Goal: Information Seeking & Learning: Learn about a topic

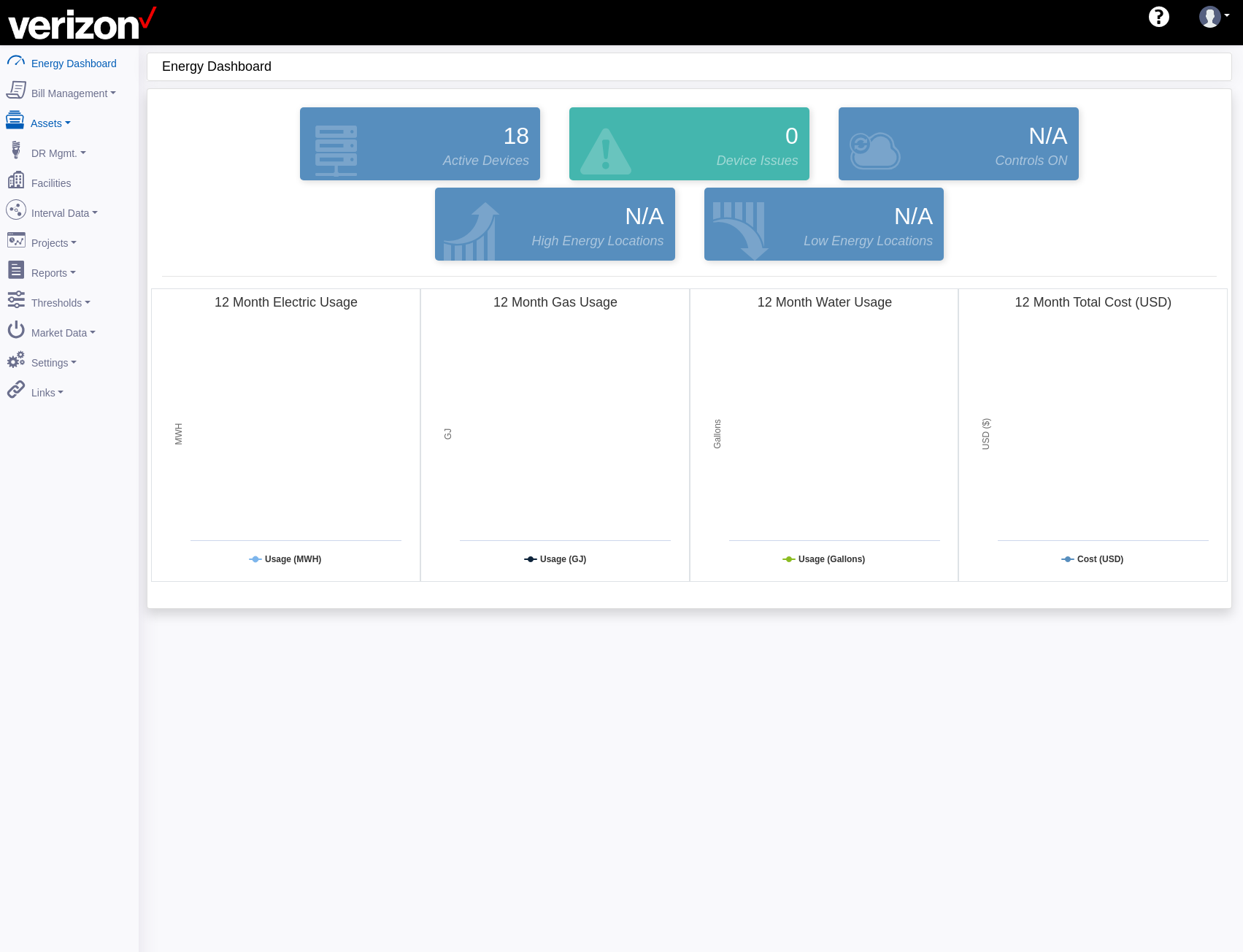
click at [57, 116] on link "Assets" at bounding box center [69, 121] width 142 height 31
click at [57, 137] on link "Devices" at bounding box center [69, 148] width 142 height 26
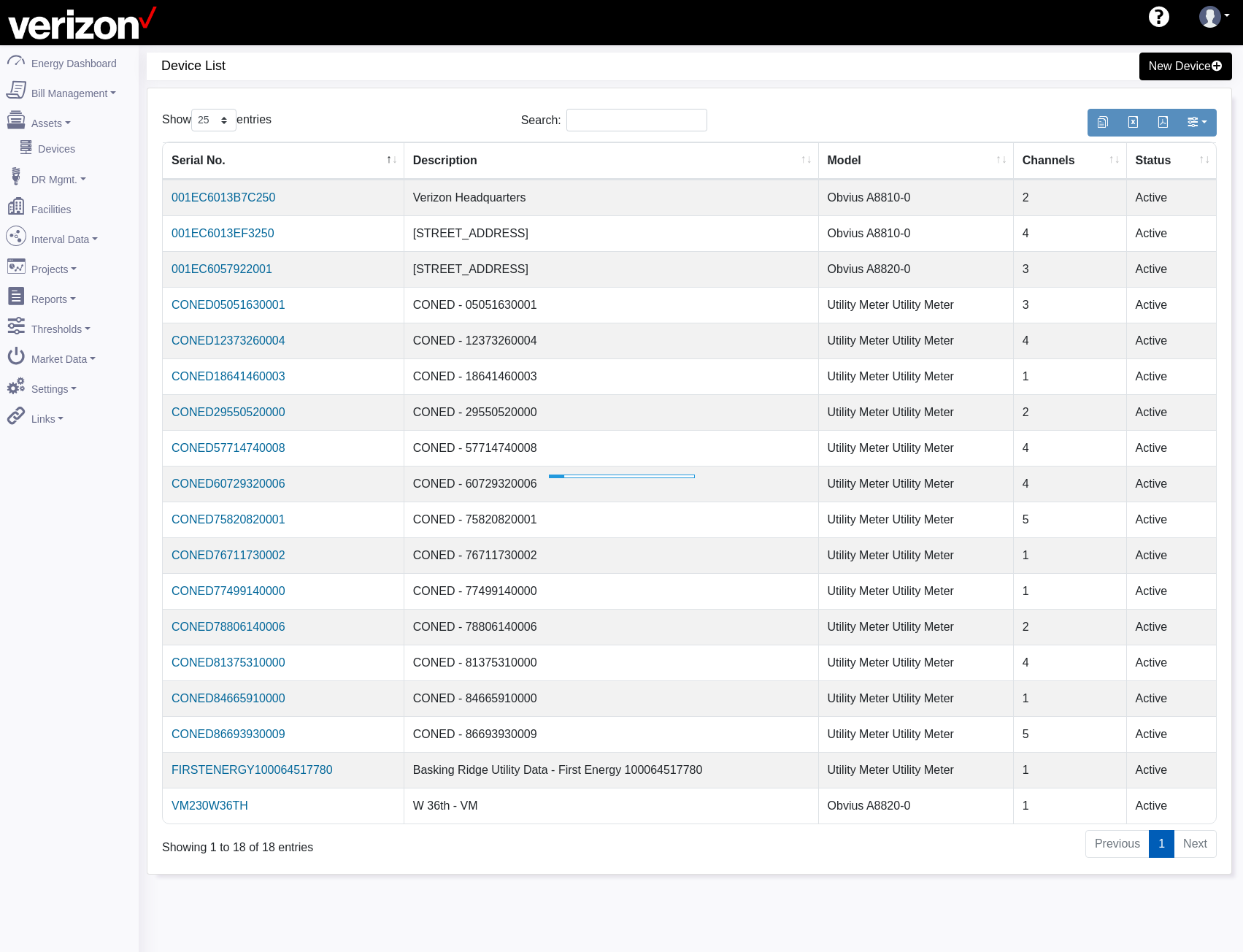
select select "25"
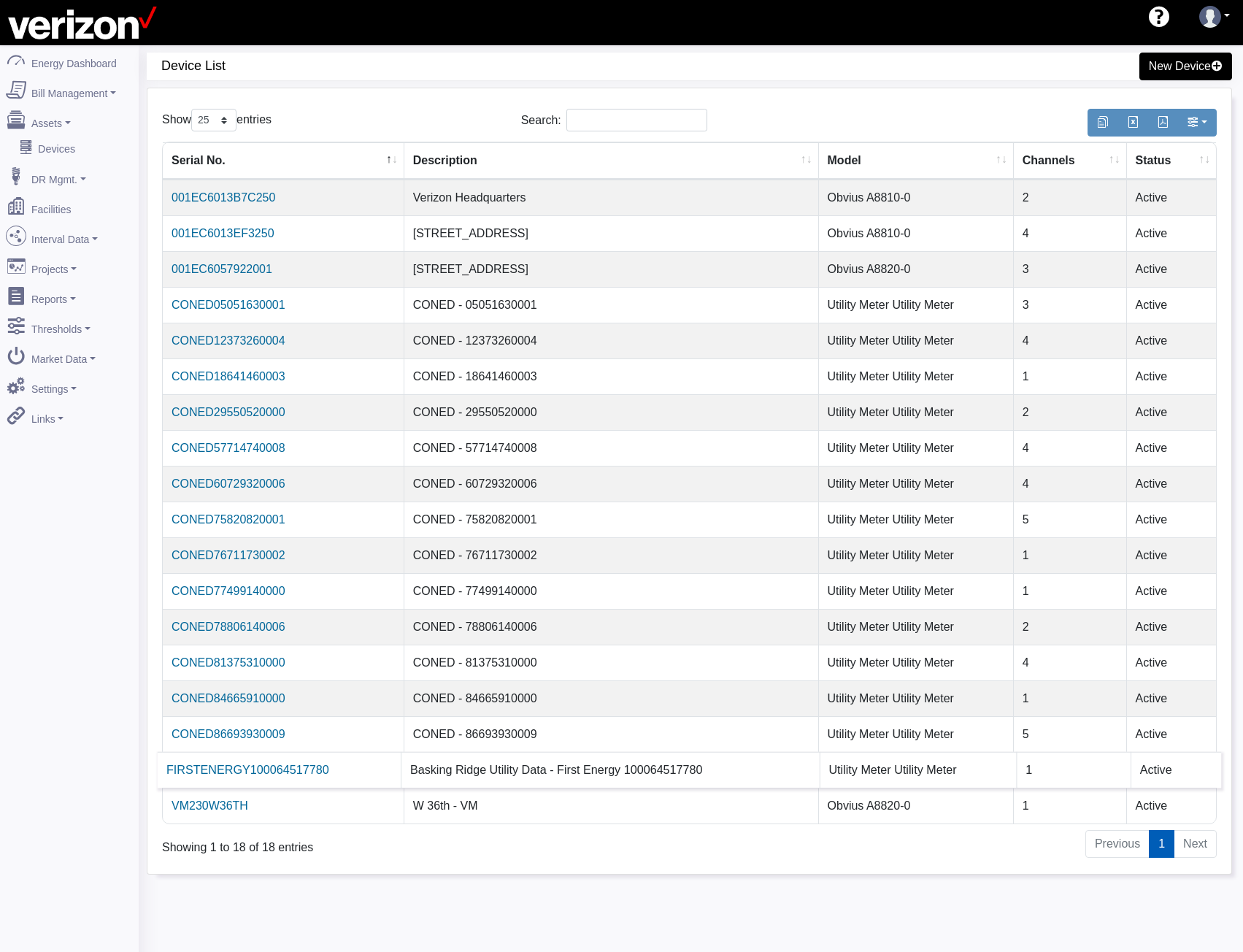
drag, startPoint x: 326, startPoint y: 770, endPoint x: 165, endPoint y: 778, distance: 161.2
click at [165, 778] on td "FIRSTENERGY100064517780" at bounding box center [280, 769] width 244 height 35
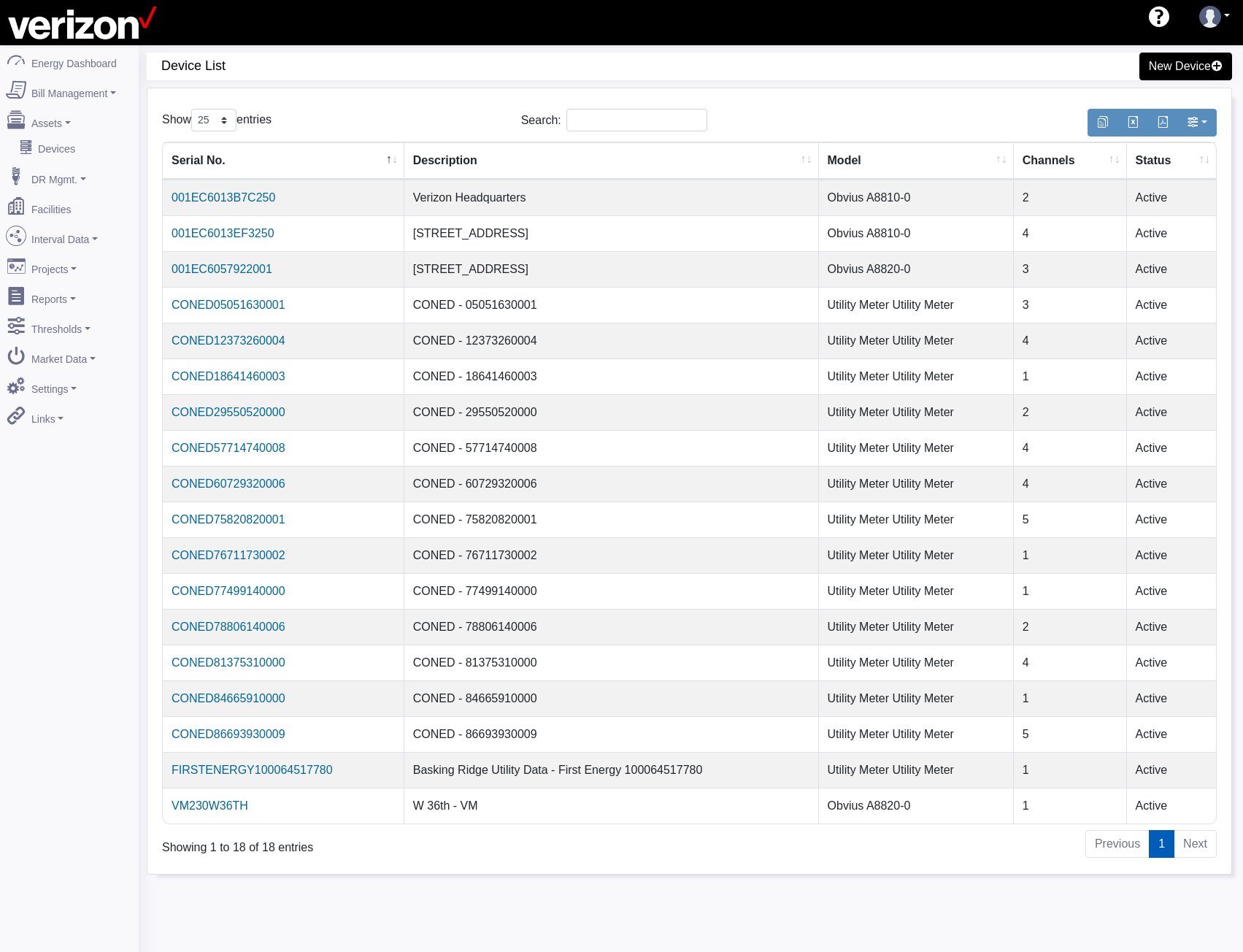
copy link "FIRSTENERGY100064517780"
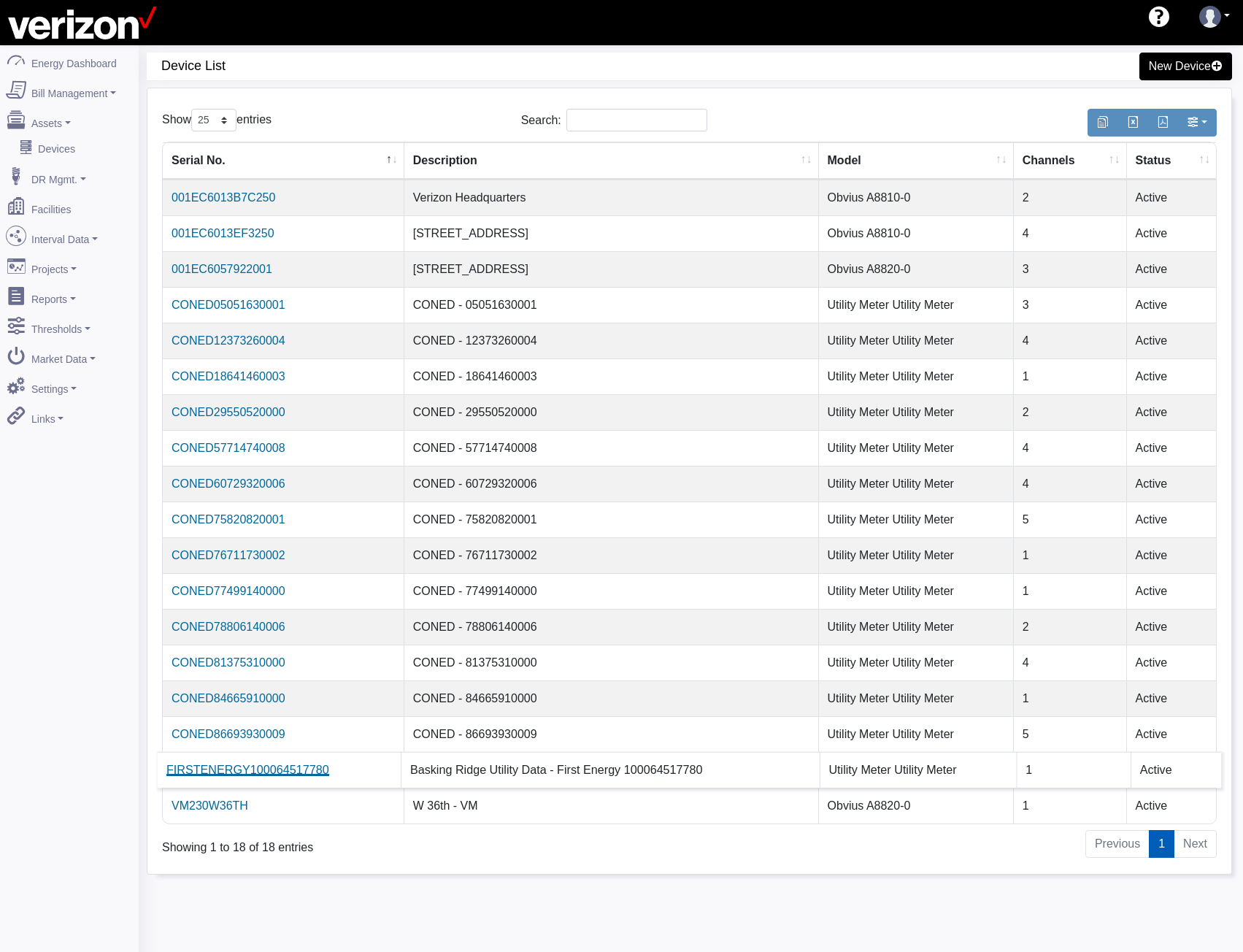
click at [302, 769] on link "FIRSTENERGY100064517780" at bounding box center [247, 769] width 163 height 13
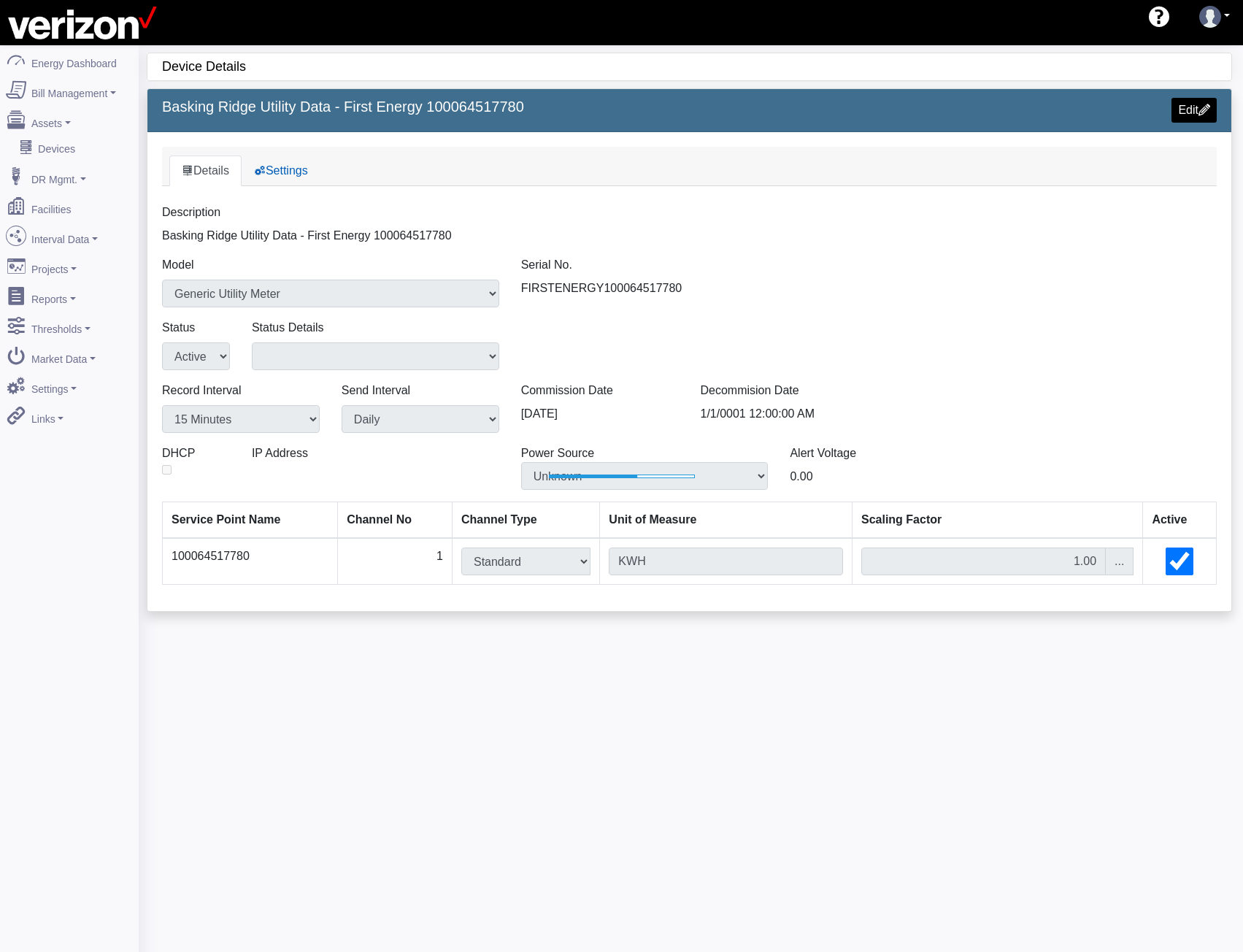
click at [626, 286] on div "Serial No. FIRSTENERGY100064517780" at bounding box center [690, 282] width 359 height 51
copy div "FIRSTENERGY100064517780"
click at [60, 230] on link "Interval Data" at bounding box center [69, 236] width 142 height 31
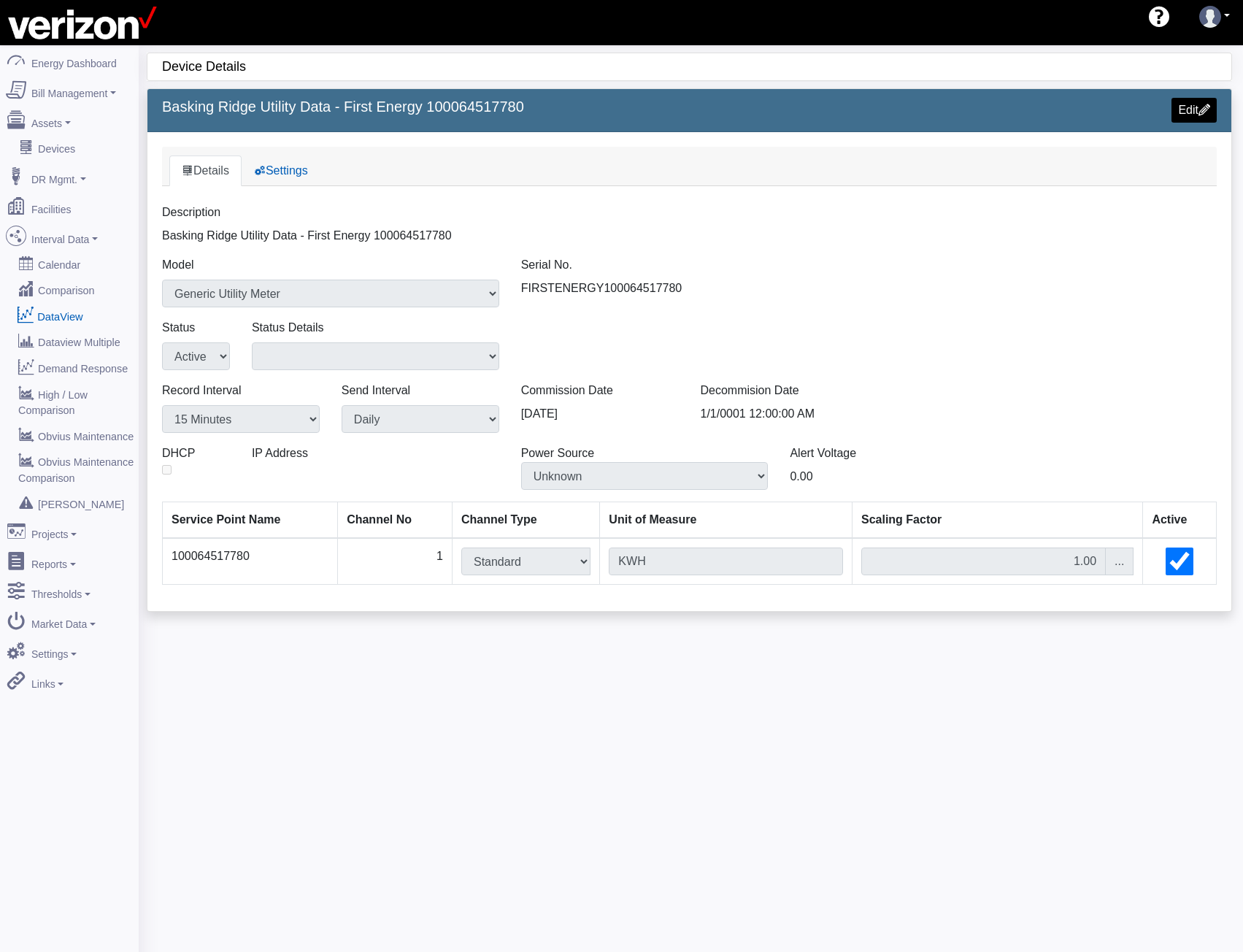
click at [49, 309] on link "DataView" at bounding box center [69, 315] width 142 height 26
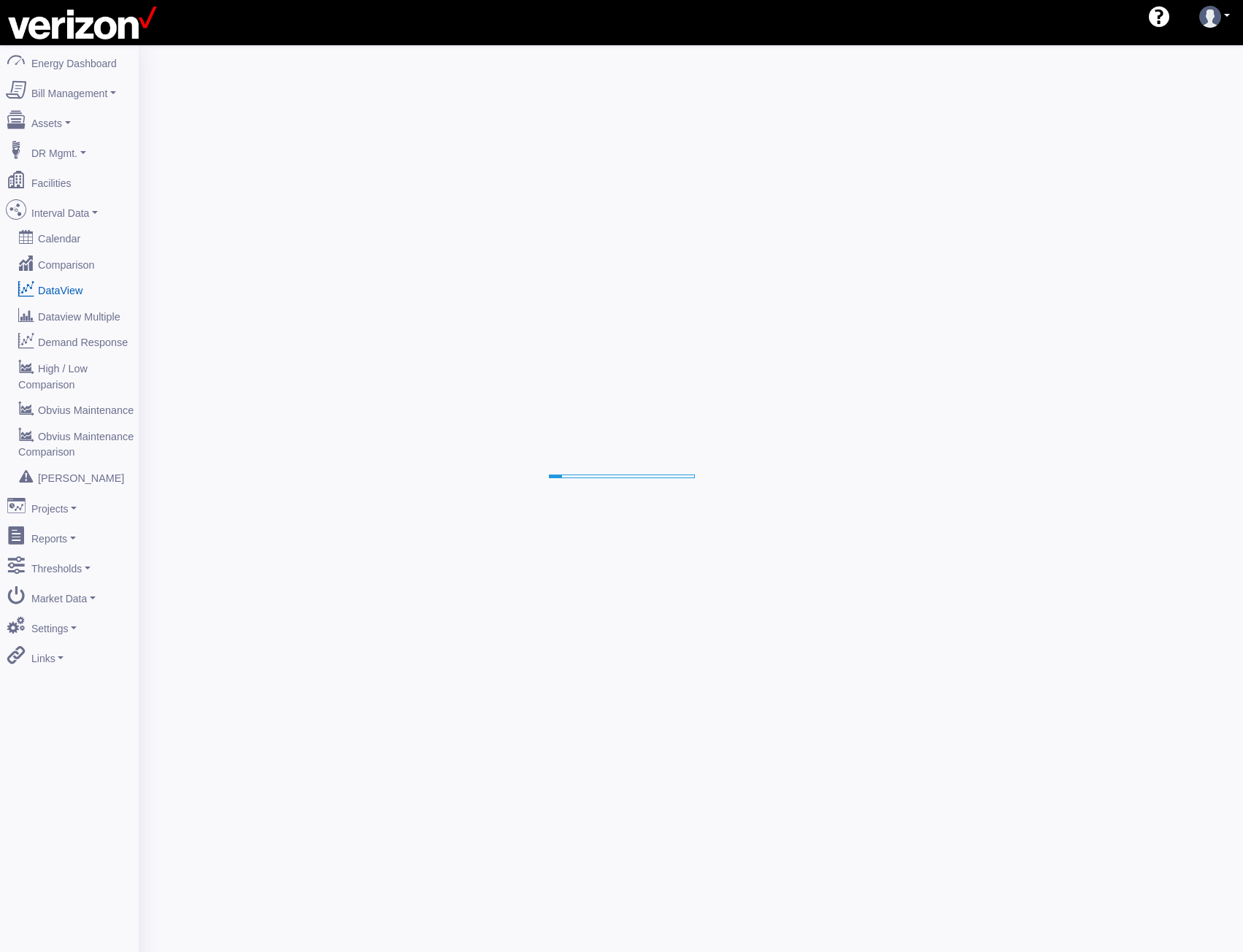
select select "25"
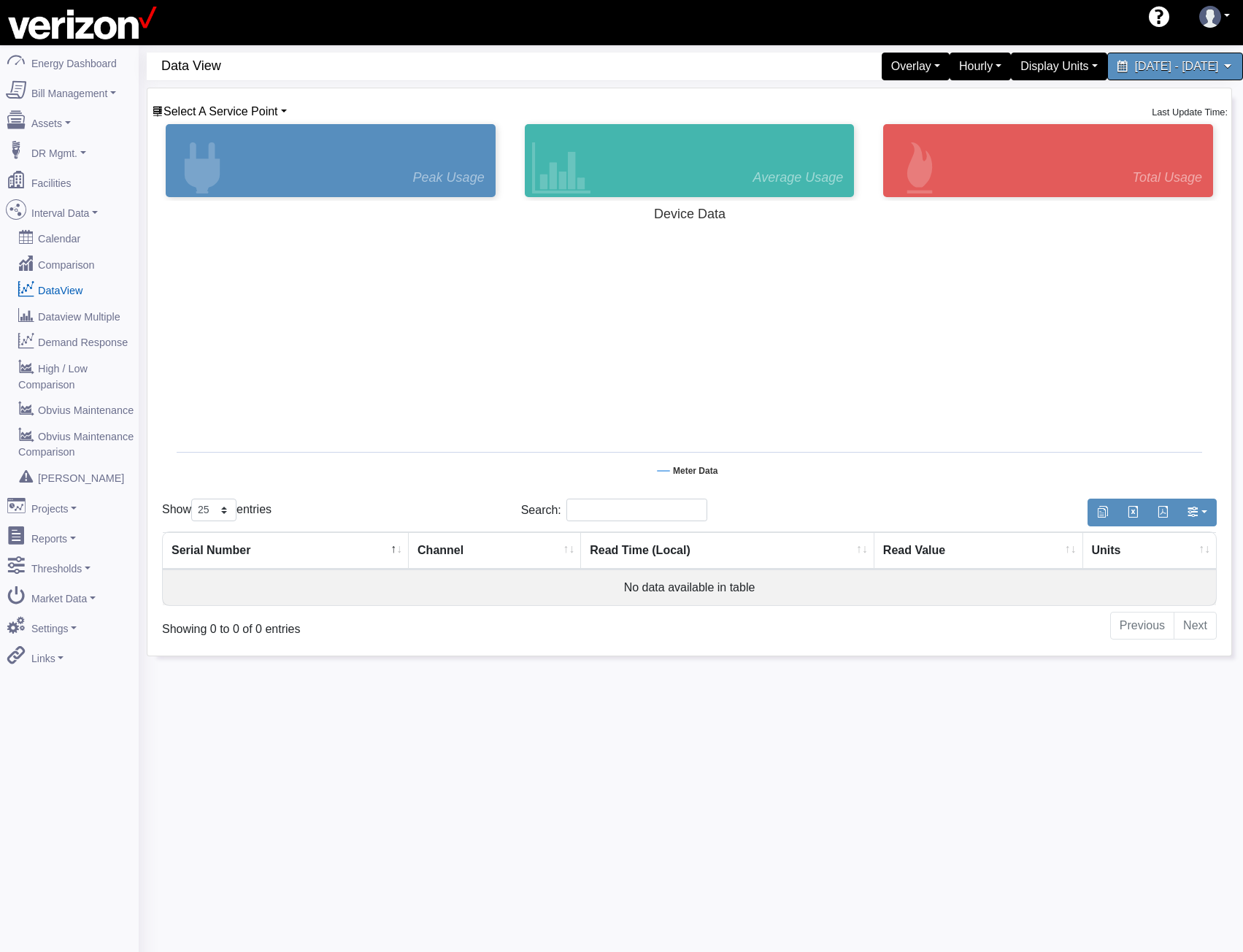
click at [234, 100] on div "Select A Service Point Basking Ridge Main Service 117 E 167 ST CO 140 West 204 …" at bounding box center [689, 372] width 1084 height 567
click at [232, 109] on span "Select A Service Point" at bounding box center [221, 112] width 114 height 13
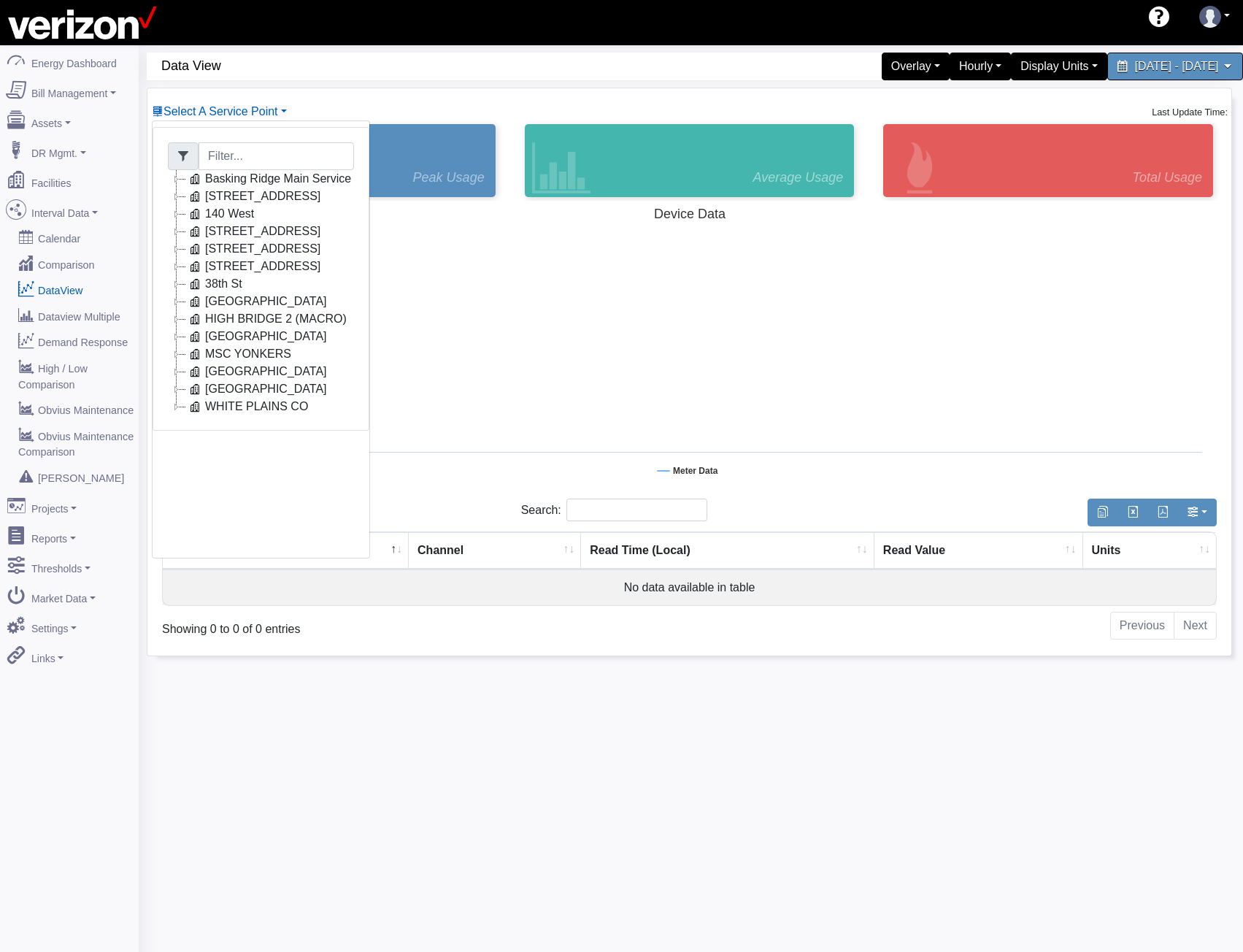
click at [177, 177] on icon at bounding box center [176, 178] width 17 height 17
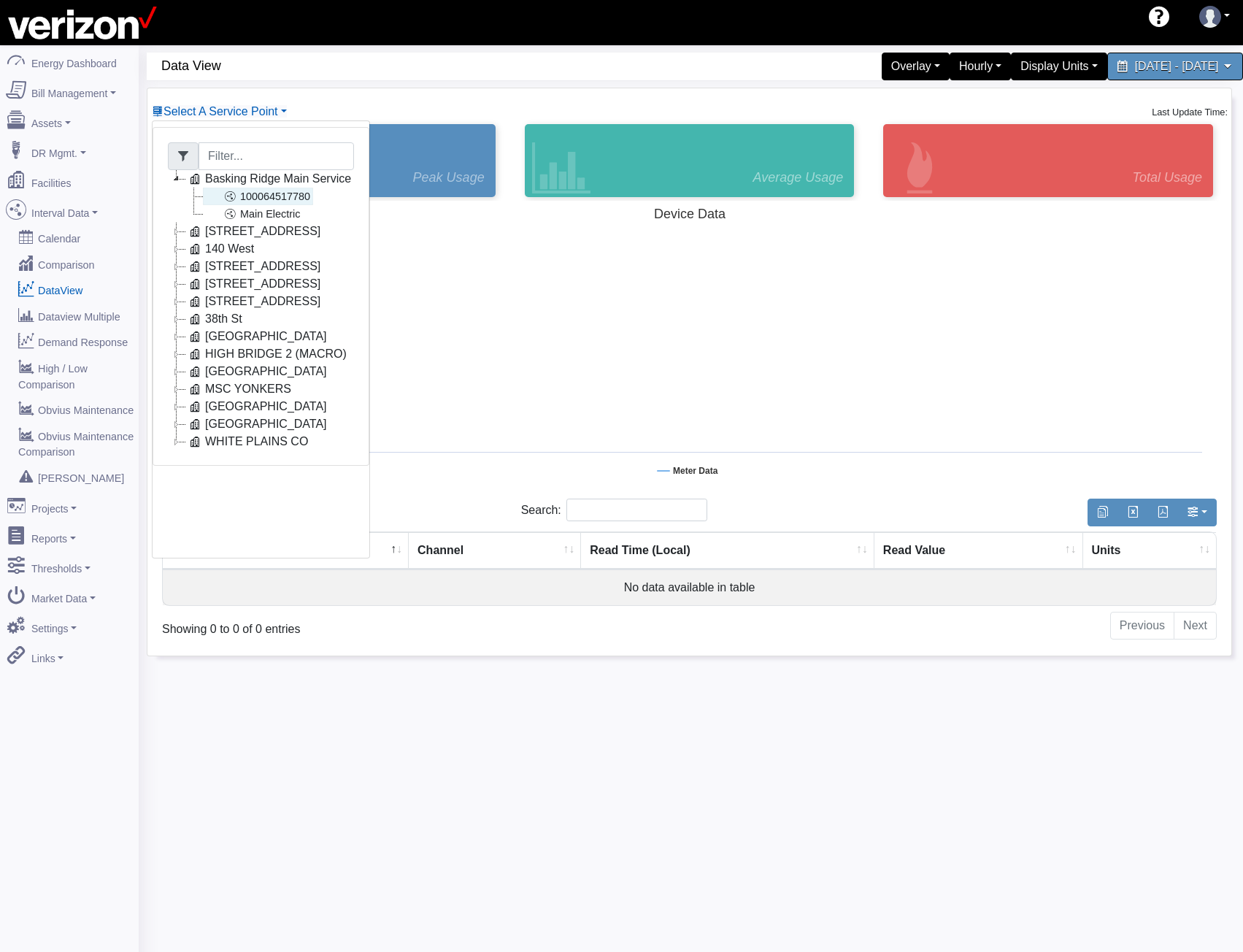
click at [234, 199] on icon at bounding box center [229, 196] width 17 height 17
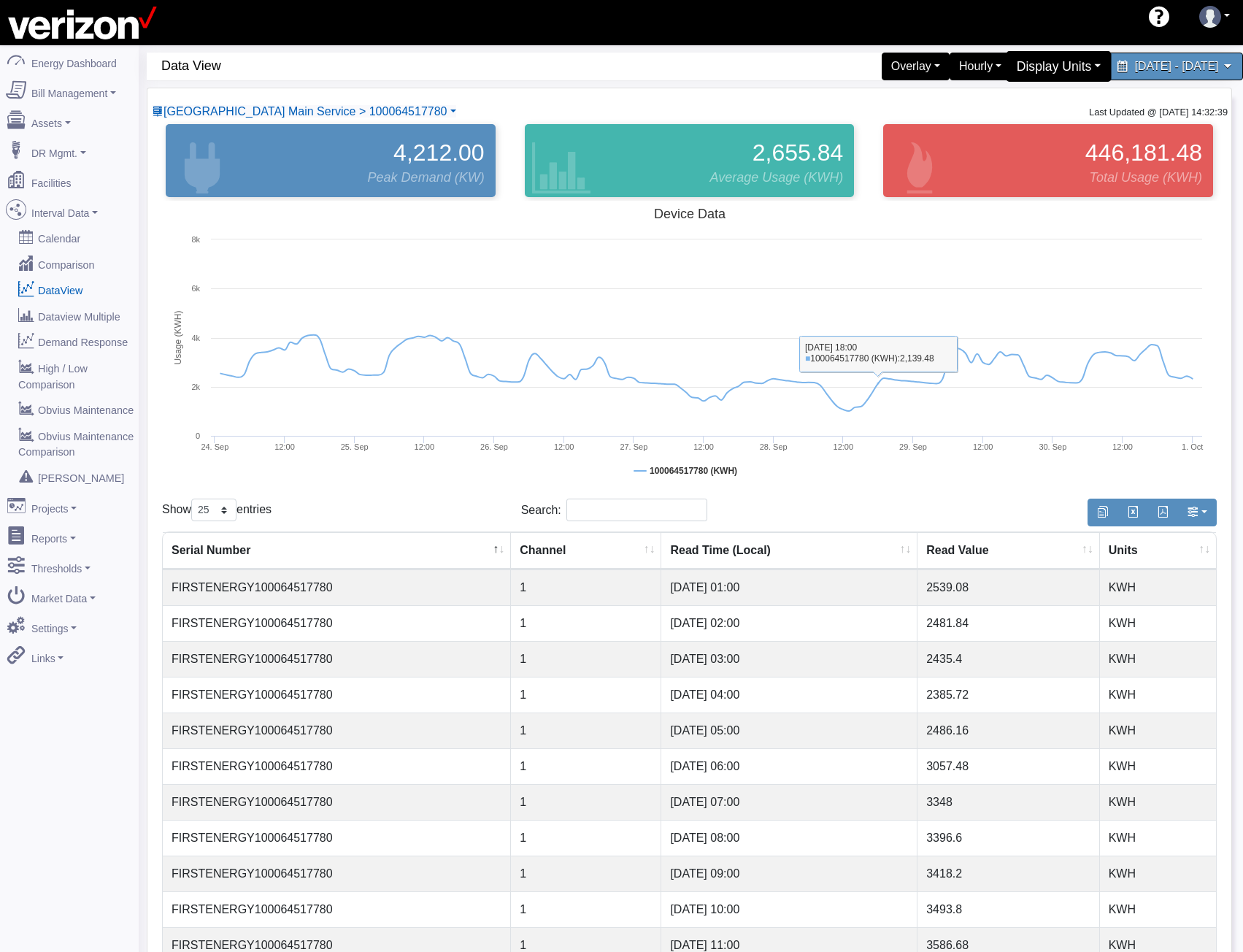
click at [1007, 71] on div "Display Units" at bounding box center [1059, 66] width 106 height 31
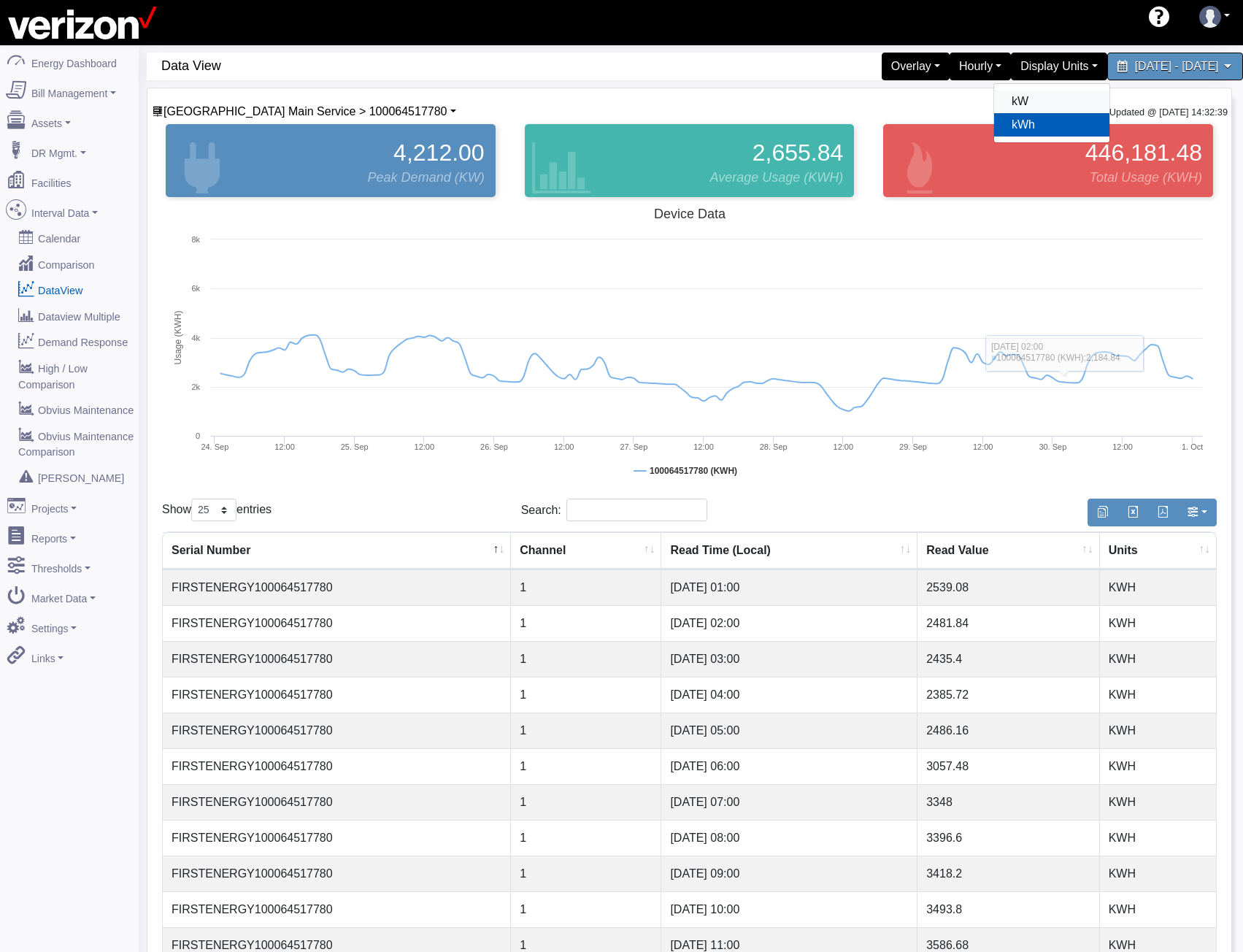
click at [994, 94] on link "kW" at bounding box center [1051, 102] width 115 height 24
click at [74, 174] on link "Facilities" at bounding box center [69, 181] width 142 height 31
click at [68, 120] on link "Assets" at bounding box center [69, 121] width 142 height 31
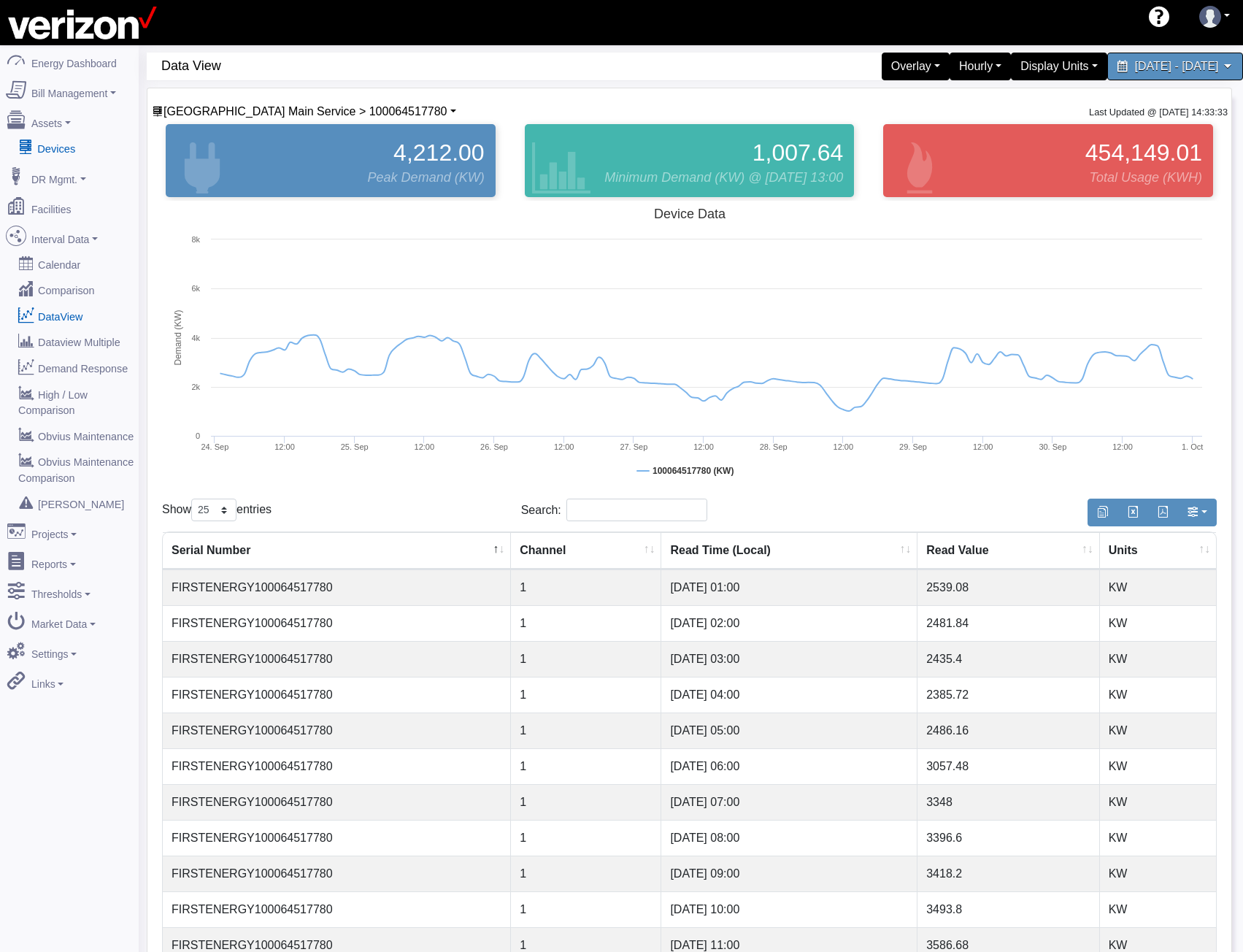
click at [65, 148] on link "Devices" at bounding box center [69, 148] width 142 height 26
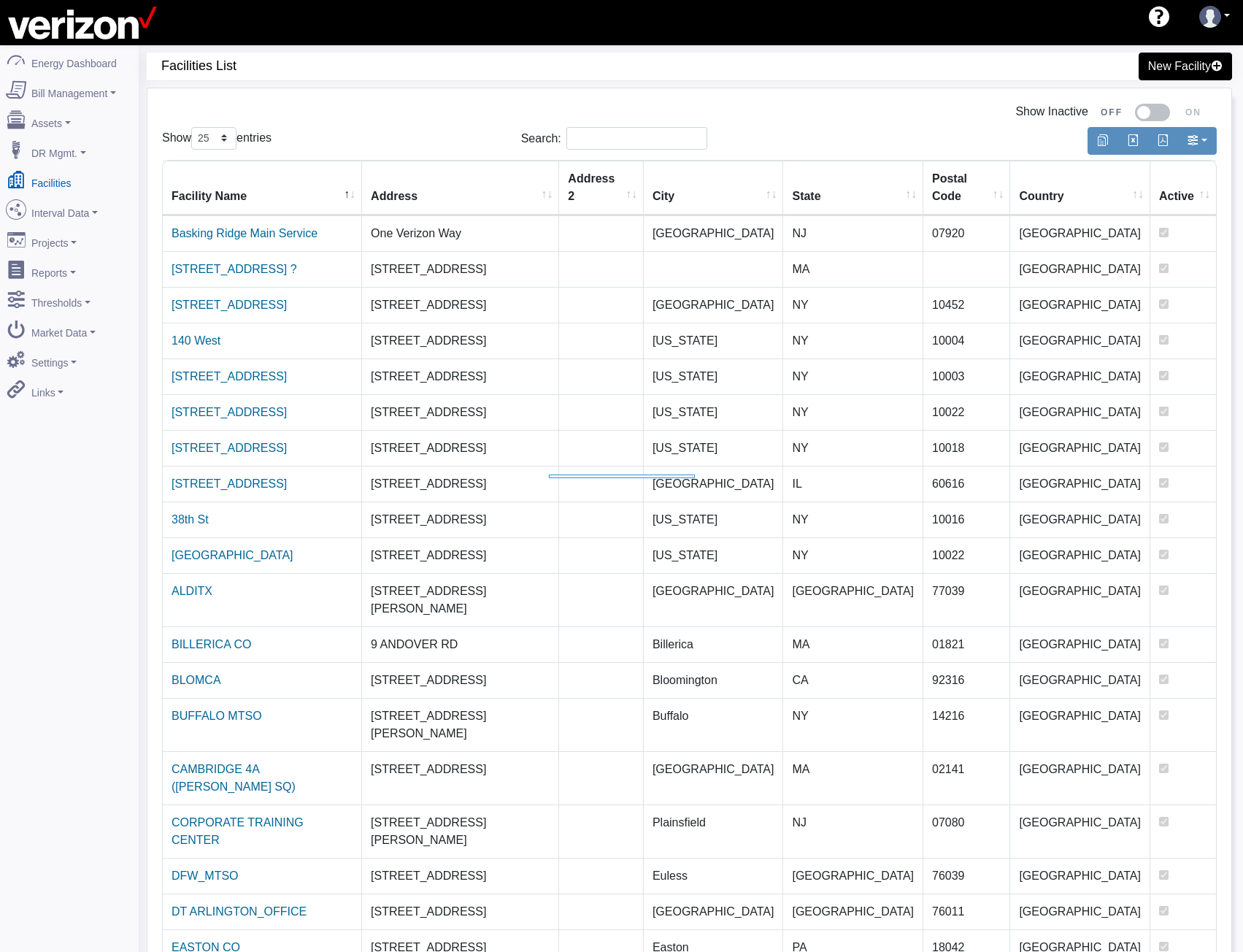
select select "25"
click at [290, 227] on link "Basking Ridge Main Service" at bounding box center [244, 233] width 146 height 13
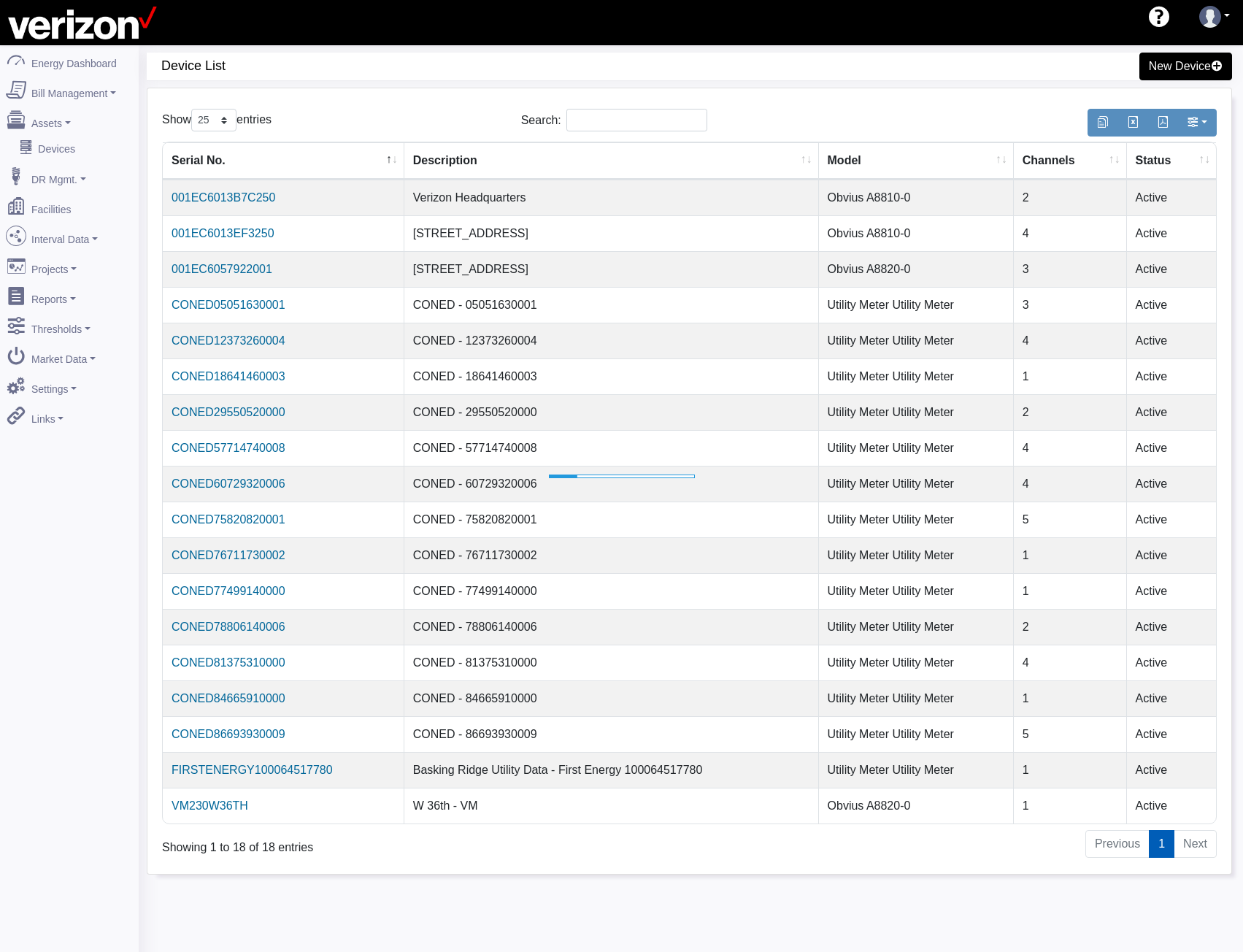
select select "25"
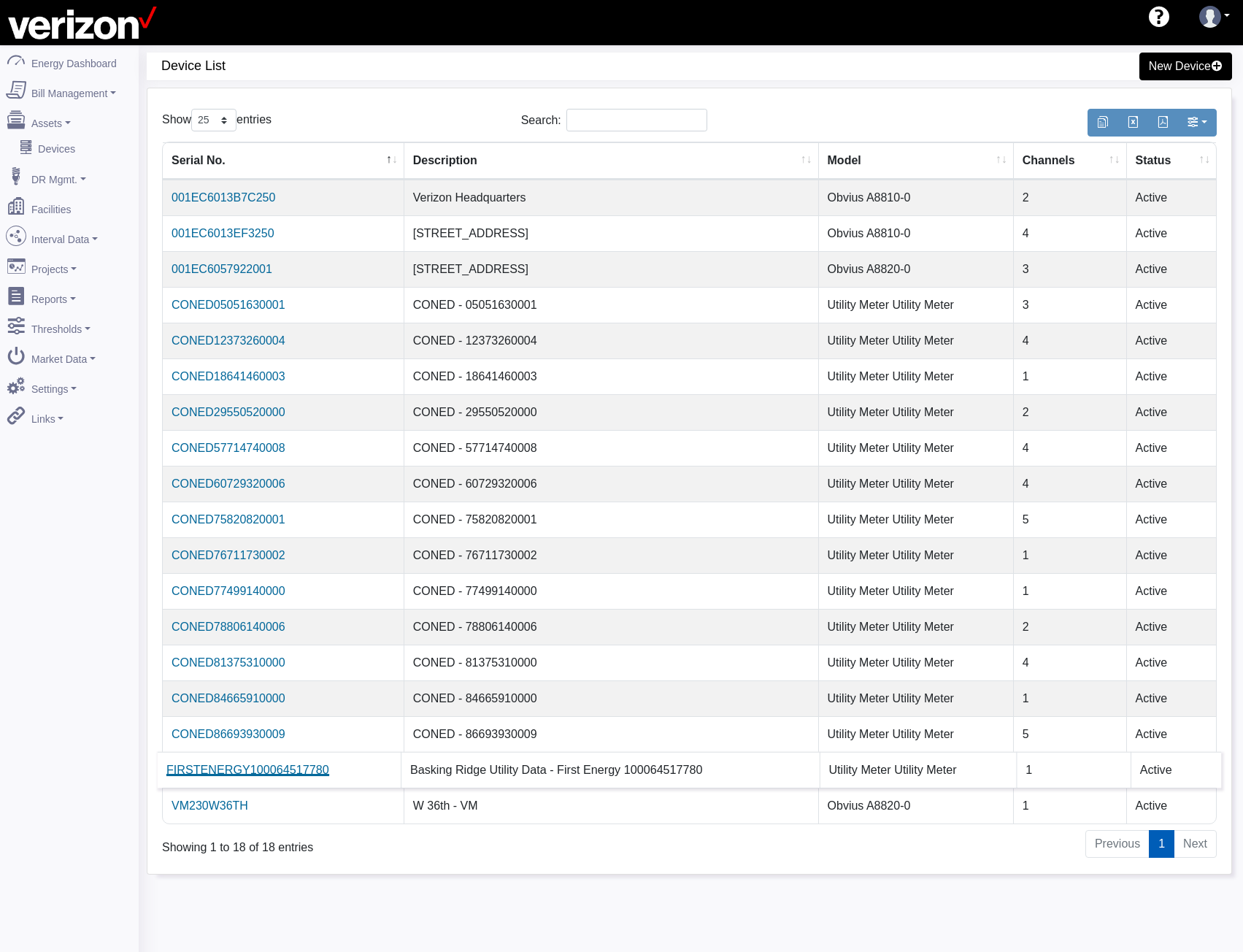
click at [257, 767] on link "FIRSTENERGY100064517780" at bounding box center [247, 769] width 163 height 13
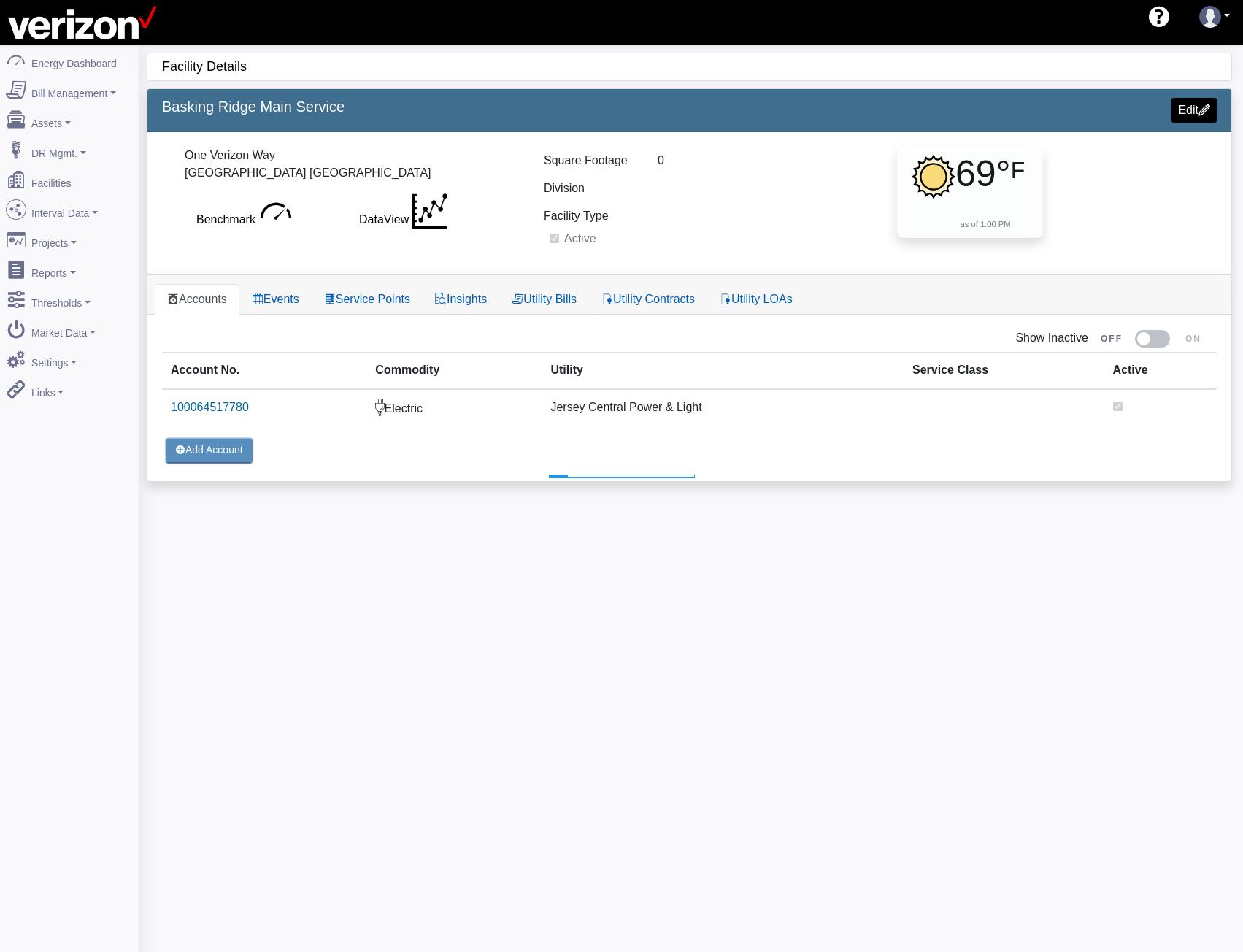
select select "25"
click at [376, 302] on link "Service Points" at bounding box center [367, 300] width 111 height 31
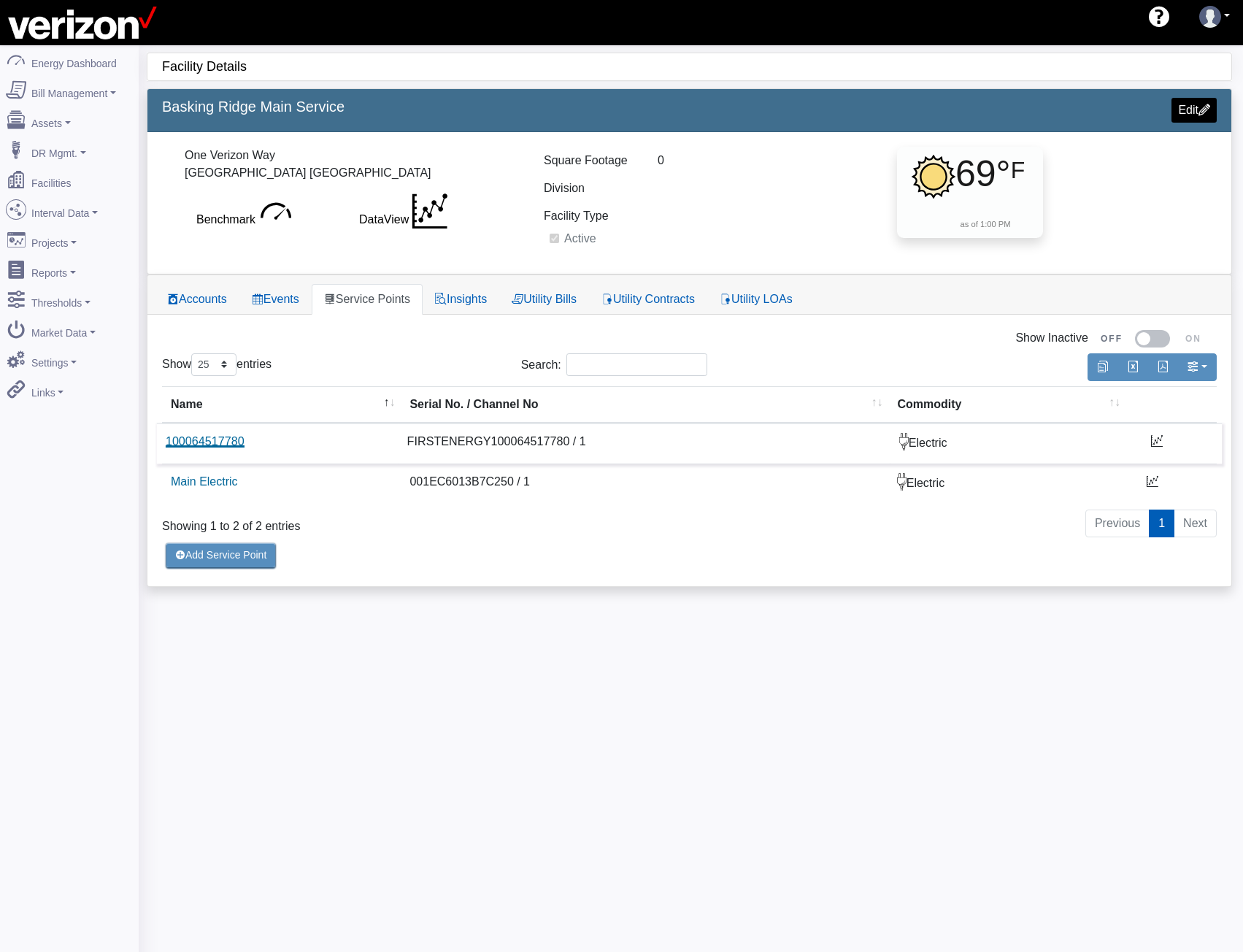
click at [232, 441] on link "100064517780" at bounding box center [204, 441] width 79 height 13
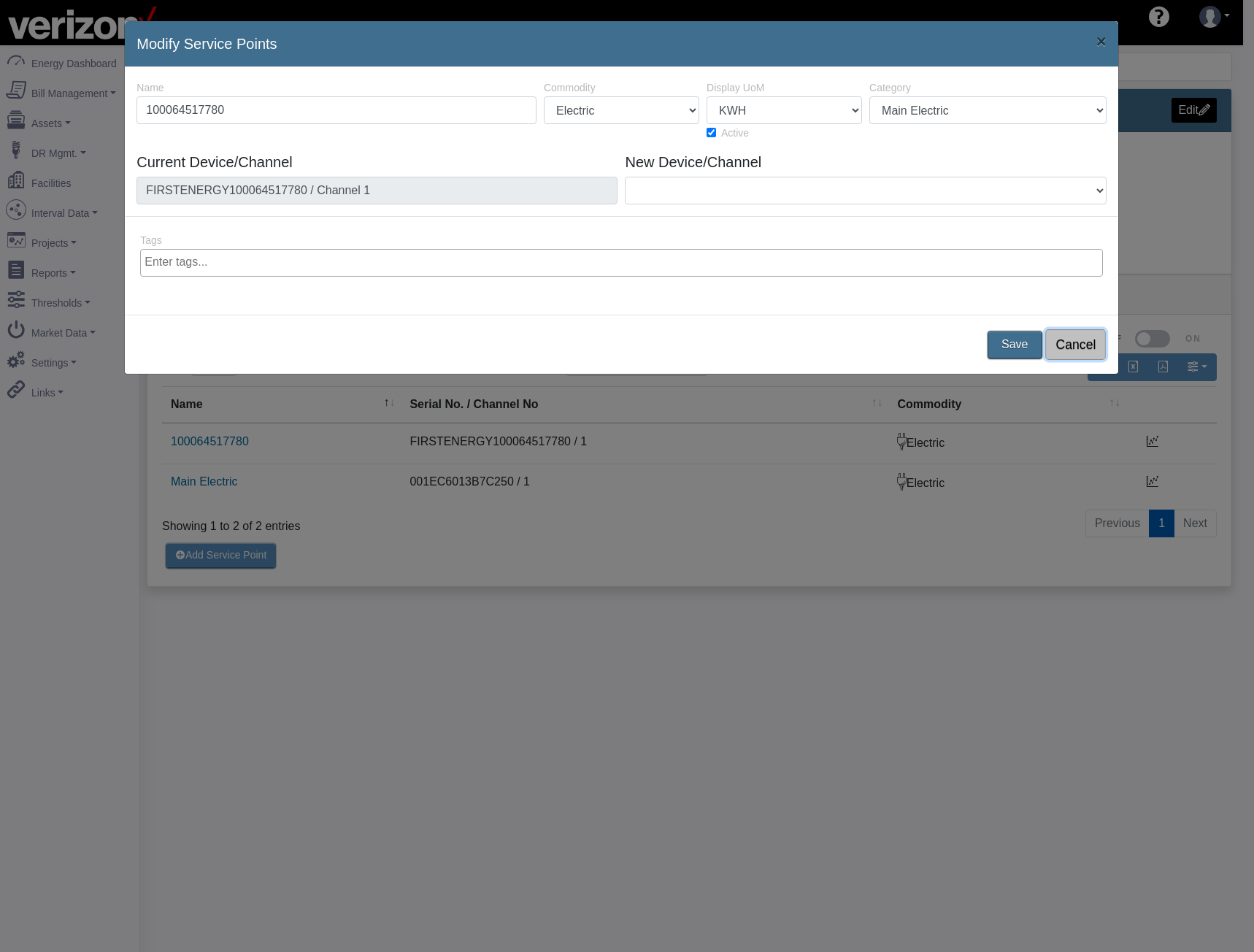
click at [1075, 340] on button "Cancel" at bounding box center [1076, 344] width 61 height 31
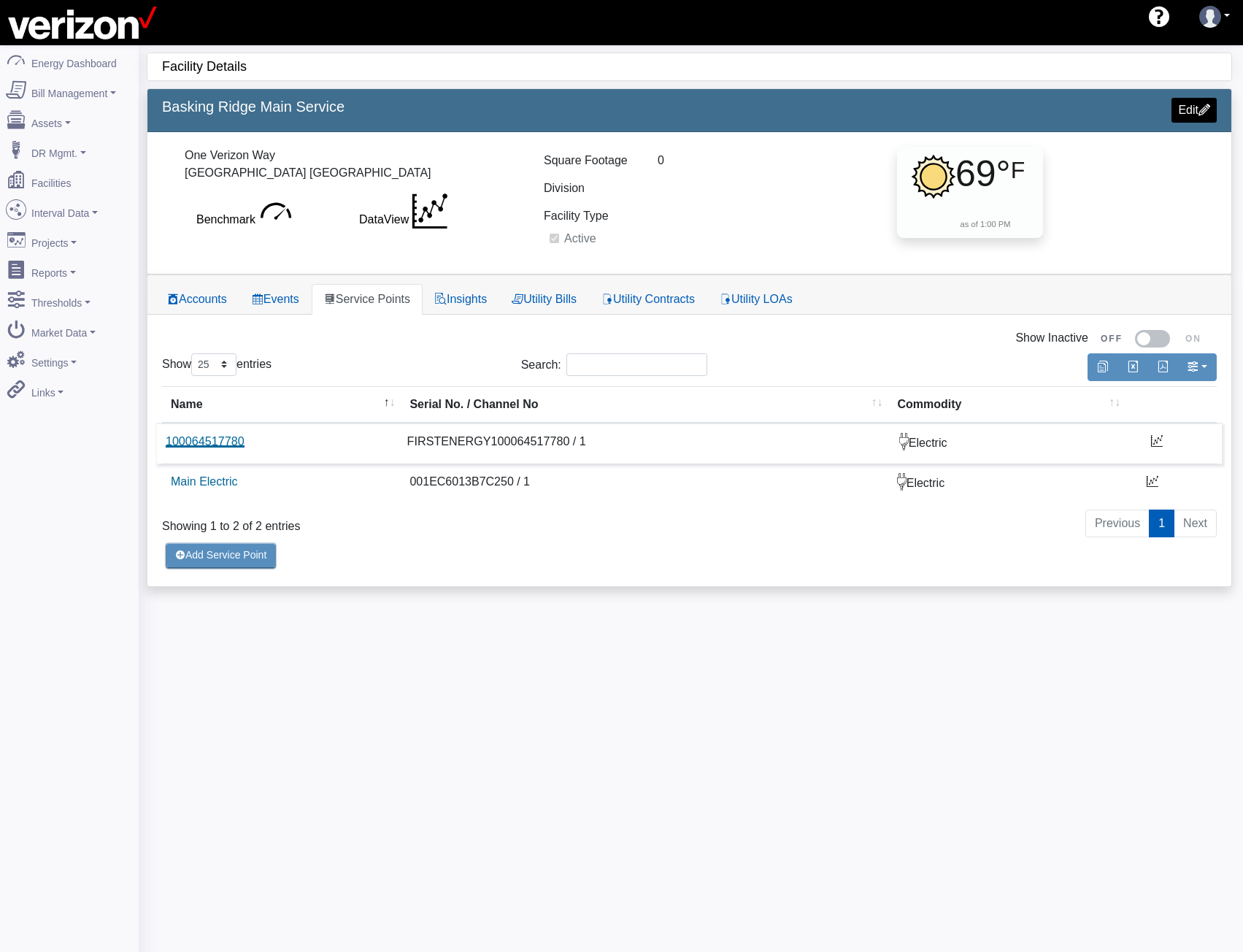
click at [225, 445] on link "100064517780" at bounding box center [204, 441] width 79 height 13
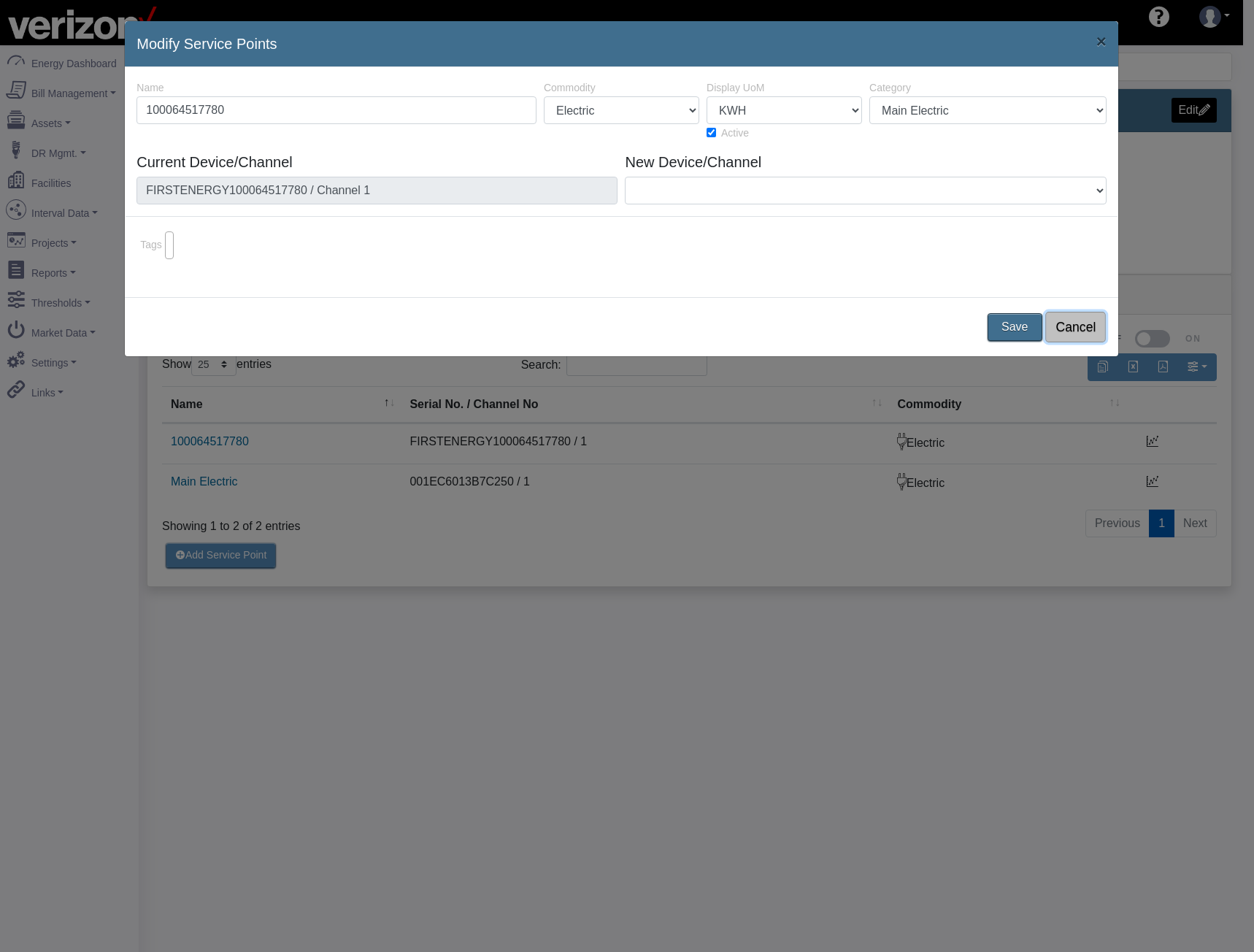
click at [1080, 329] on button "Cancel" at bounding box center [1076, 327] width 61 height 31
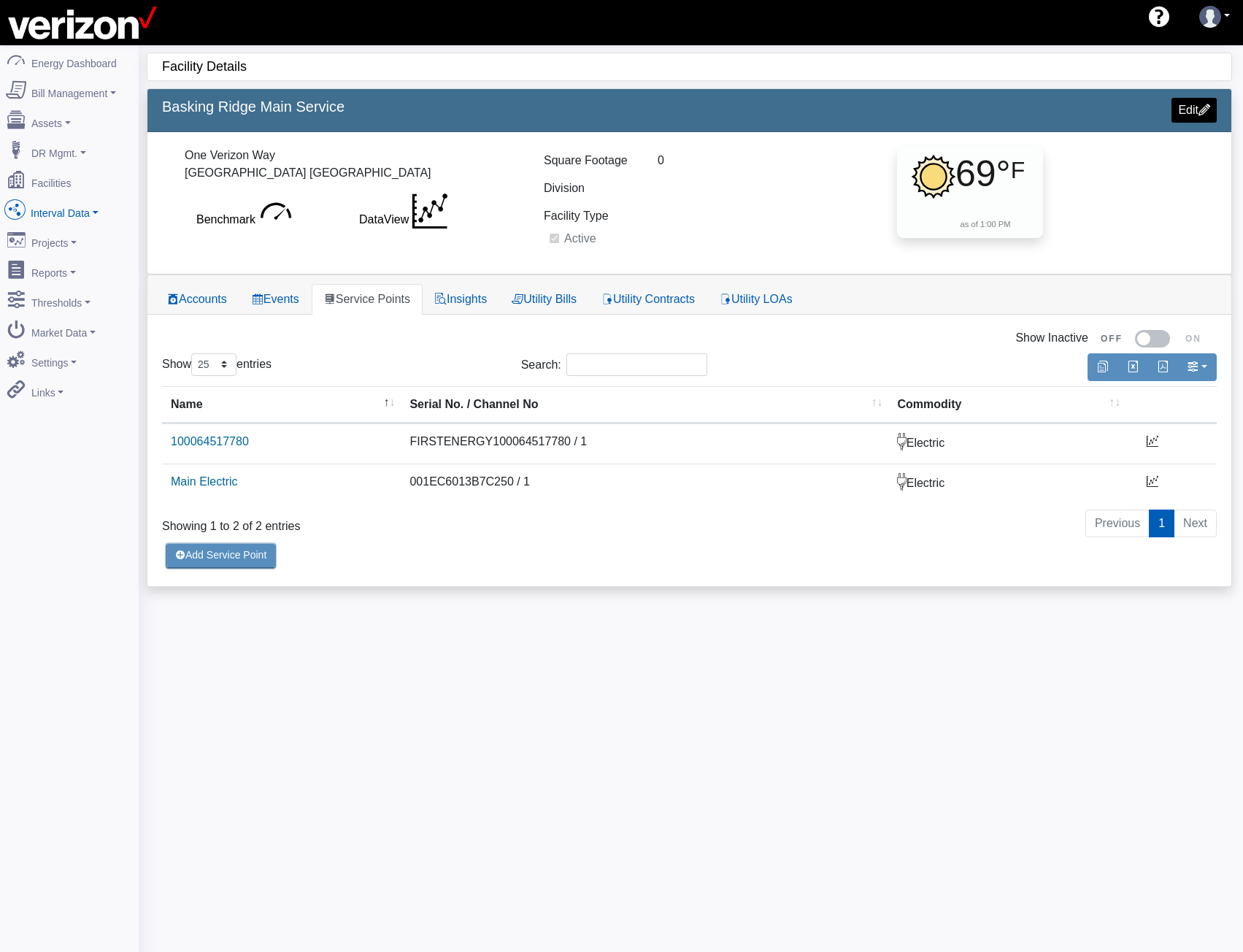
click at [57, 202] on link "Interval Data" at bounding box center [69, 211] width 142 height 31
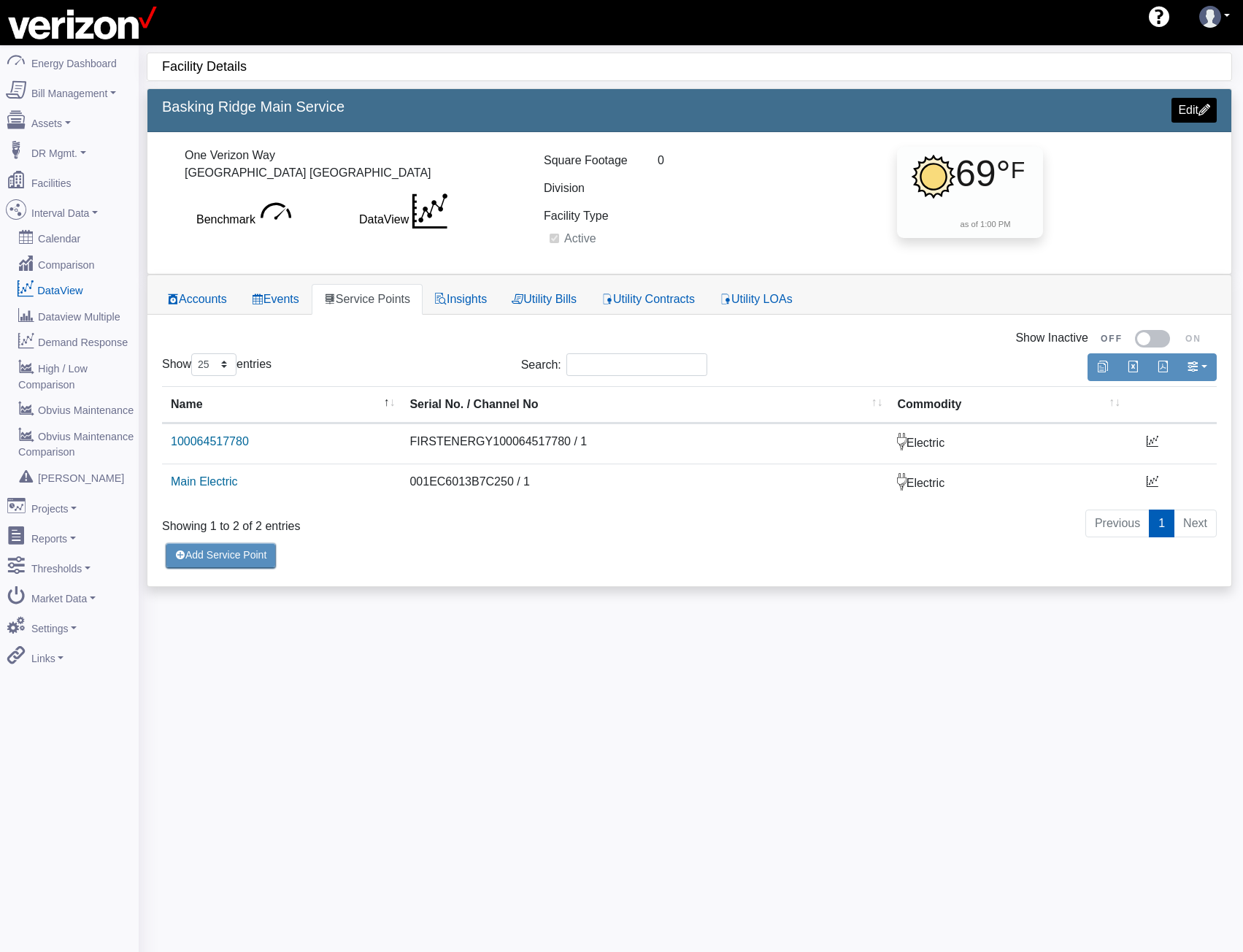
click at [62, 279] on link "DataView" at bounding box center [69, 290] width 142 height 26
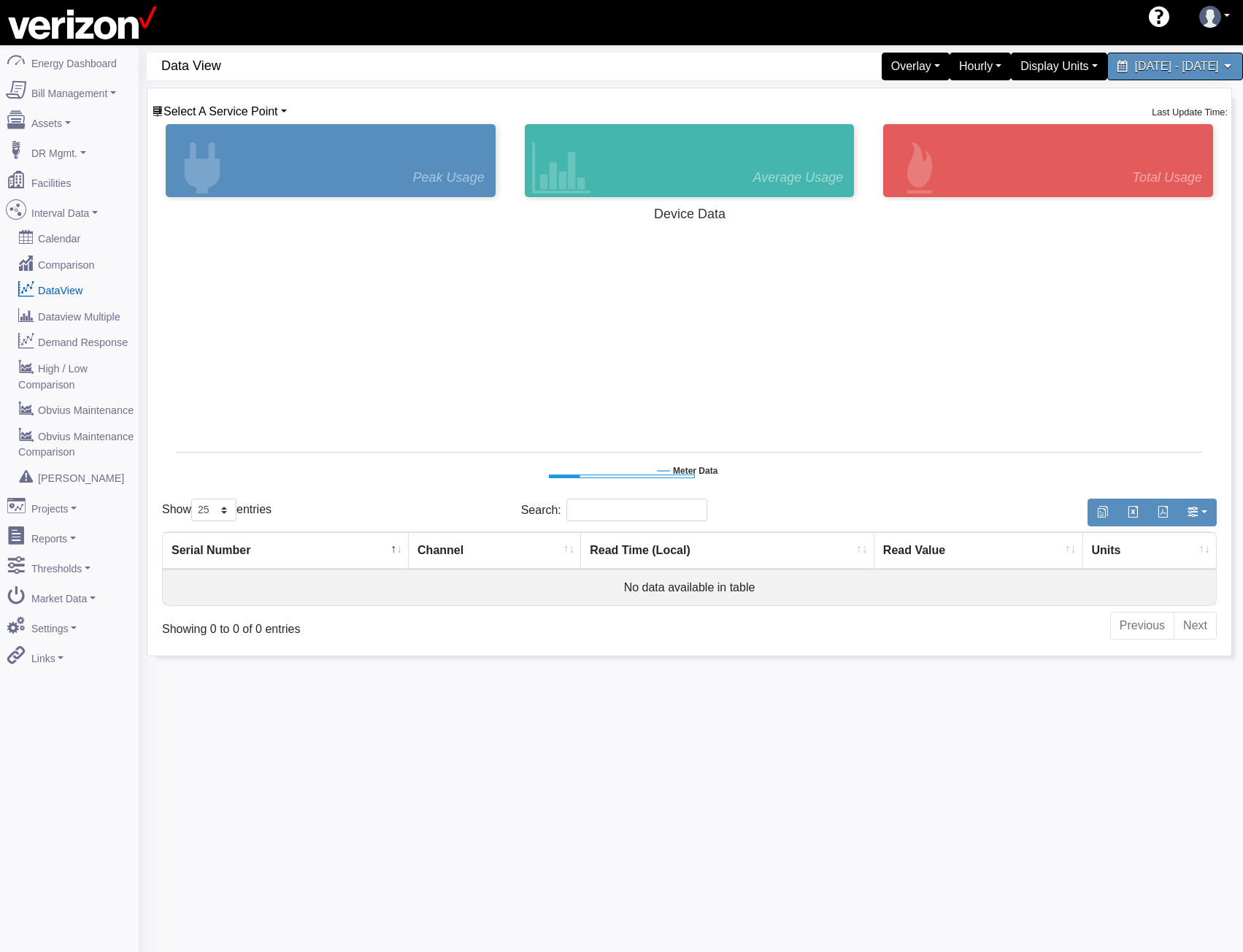
select select "25"
click at [264, 110] on span "Select A Service Point" at bounding box center [221, 112] width 114 height 13
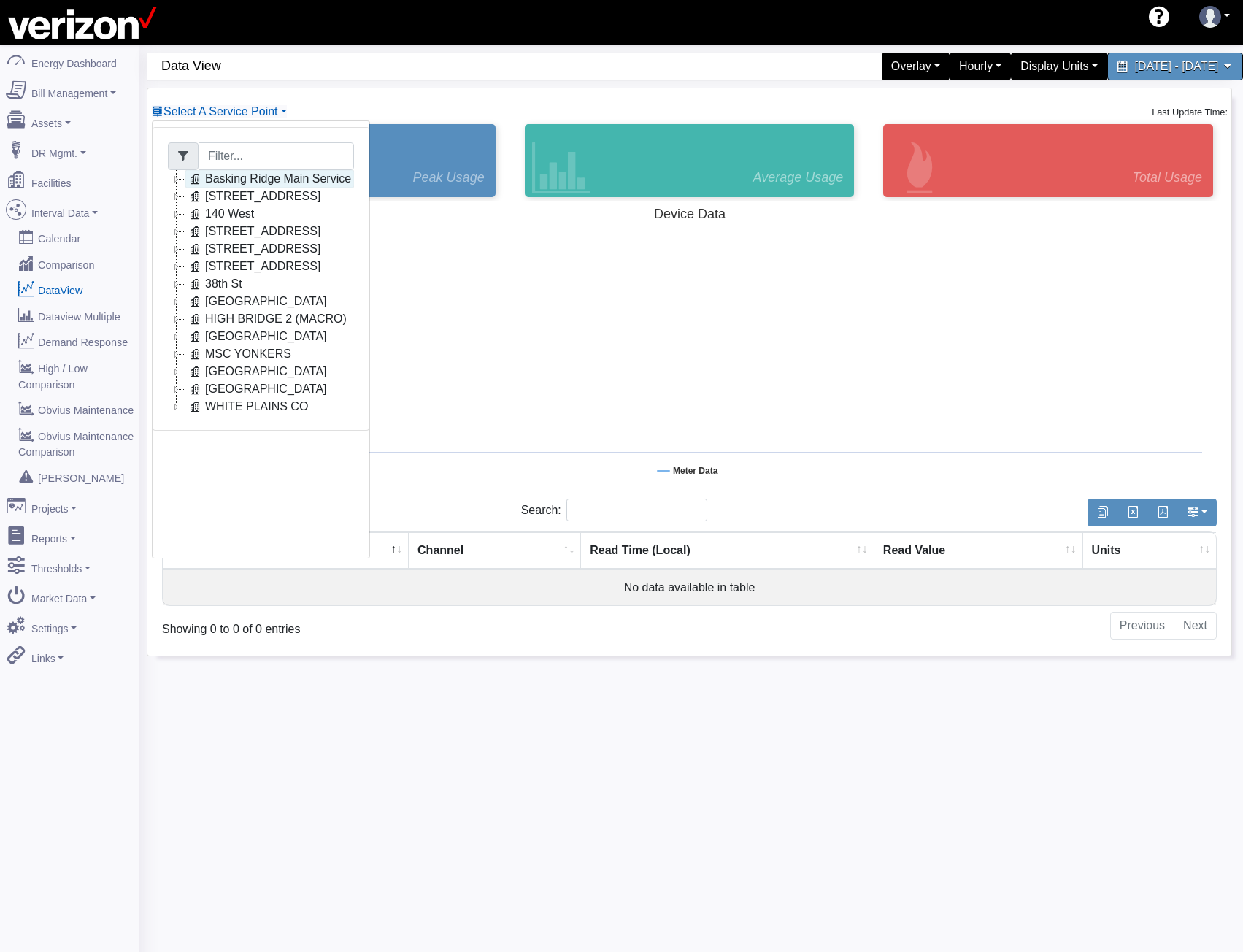
click at [269, 182] on link "Basking Ridge Main Service" at bounding box center [270, 178] width 169 height 17
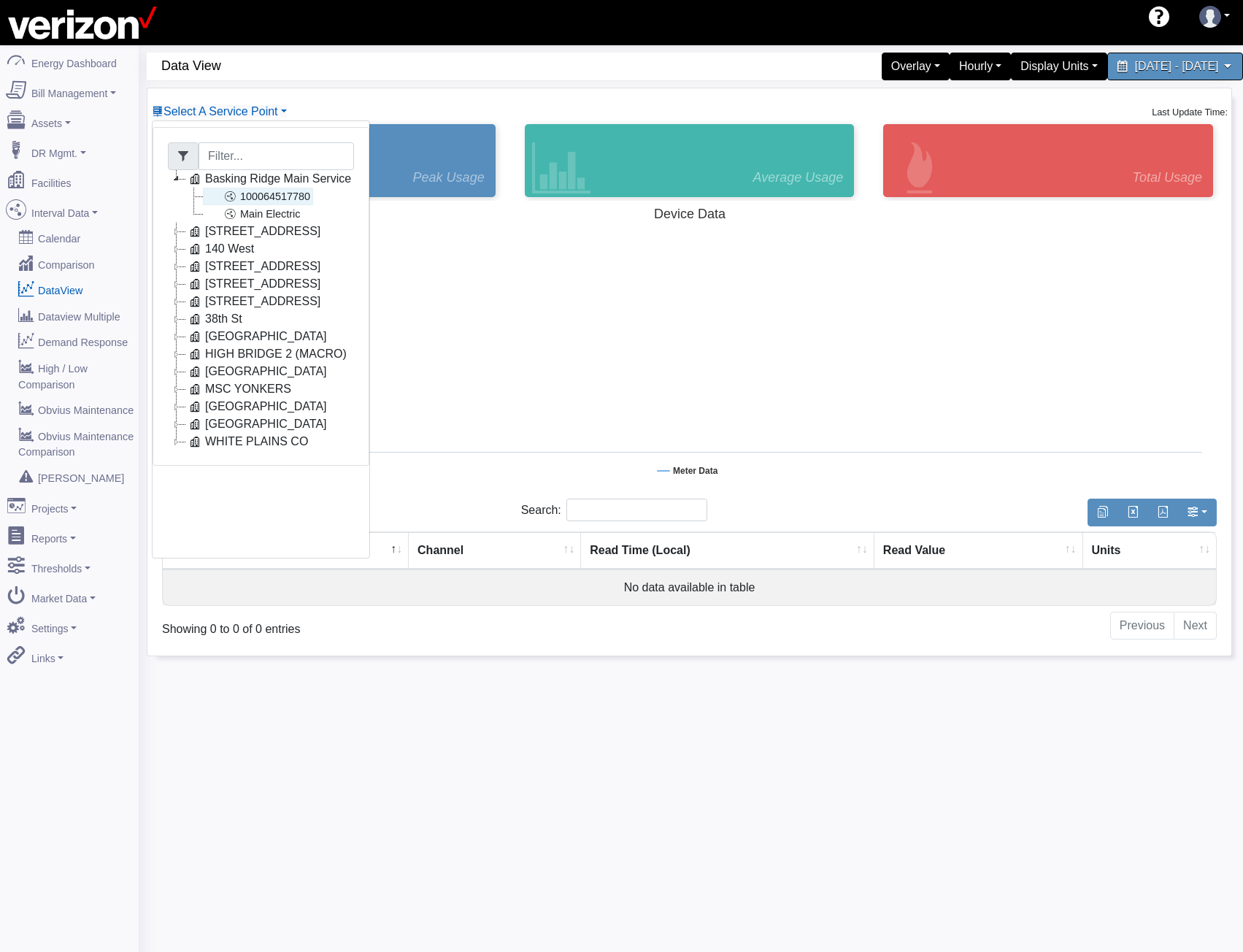
click at [265, 193] on link "100064517780" at bounding box center [257, 196] width 110 height 17
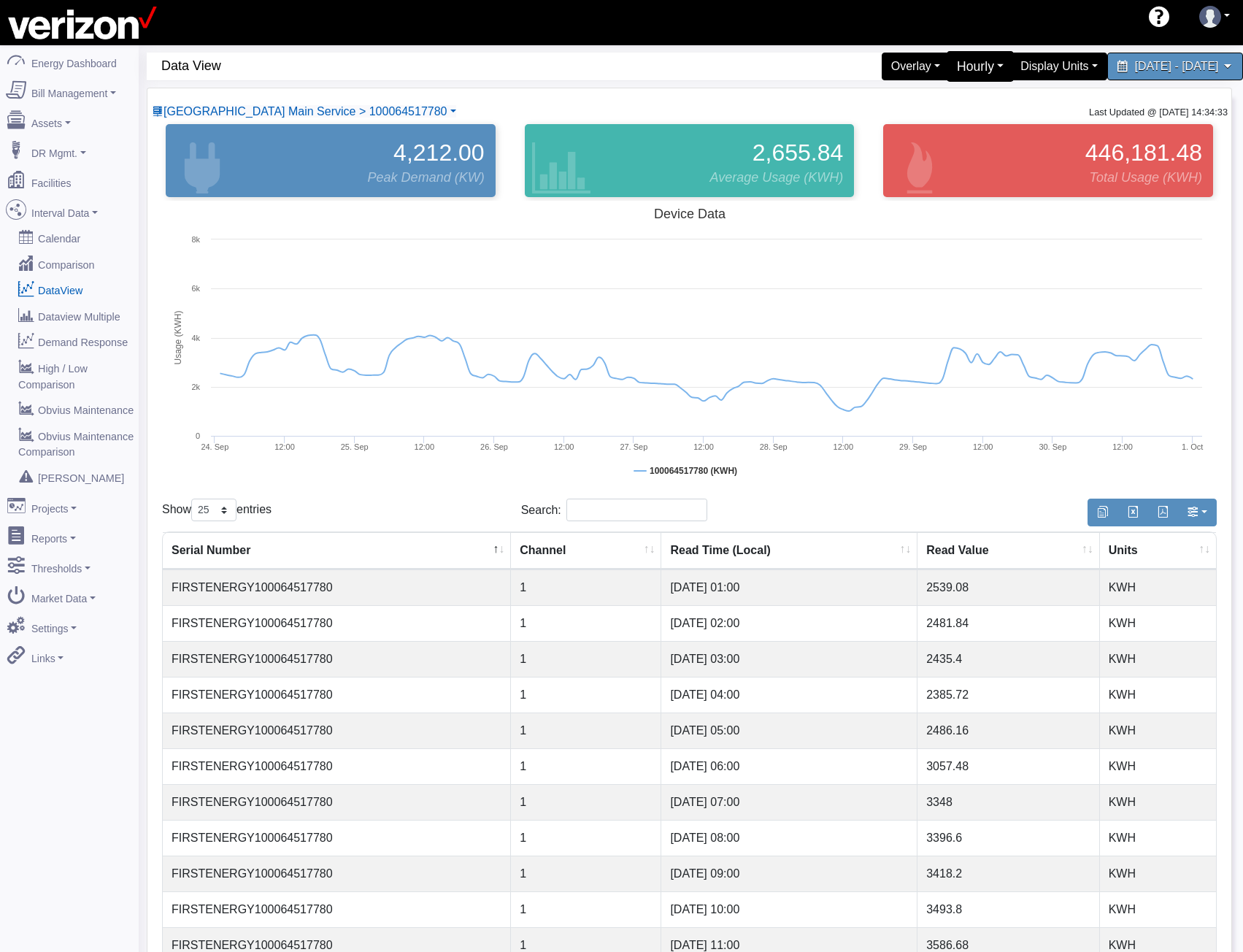
click at [947, 64] on div "Hourly" at bounding box center [980, 66] width 68 height 31
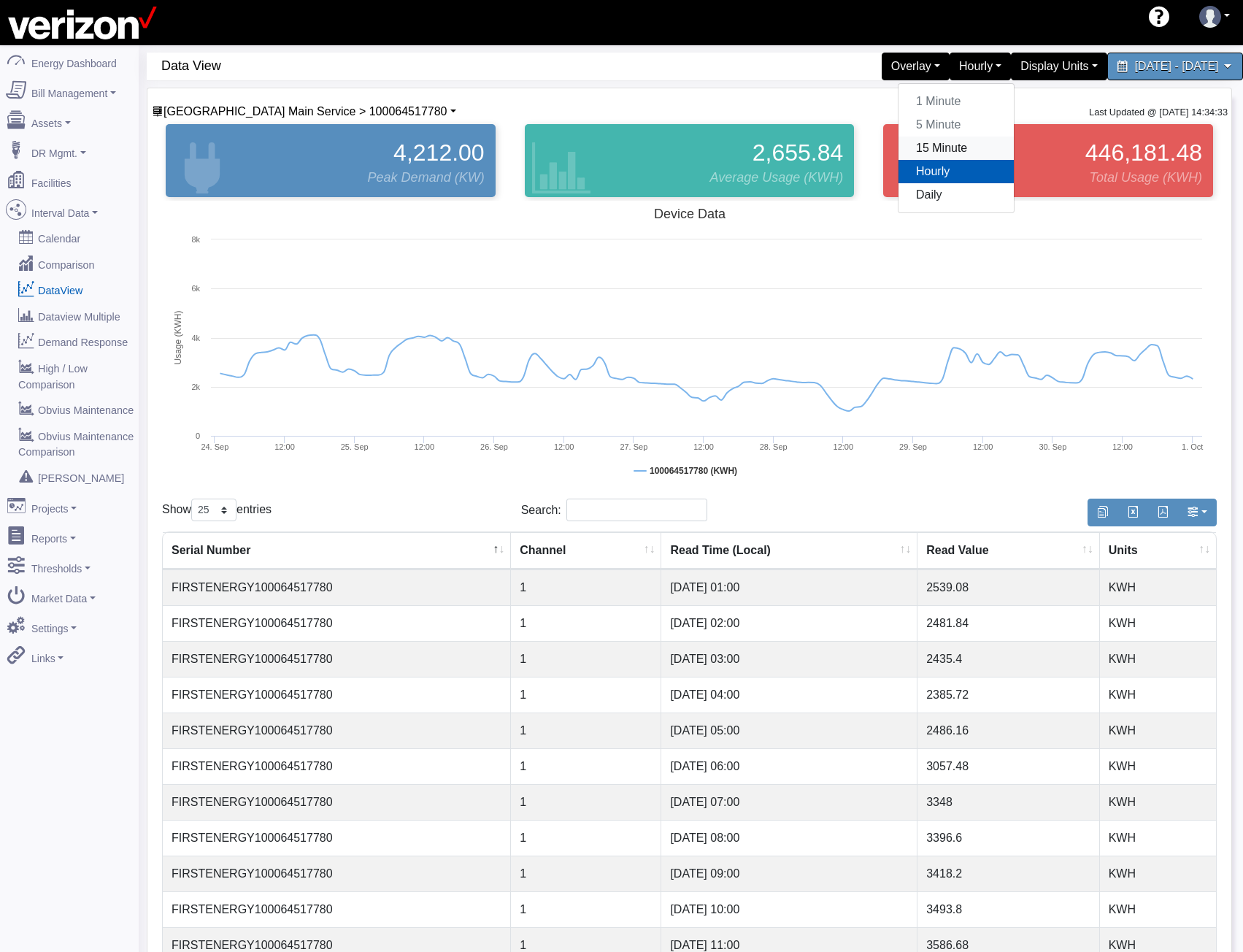
click at [899, 145] on link "15 Minute" at bounding box center [956, 148] width 115 height 24
